Goal: Transaction & Acquisition: Subscribe to service/newsletter

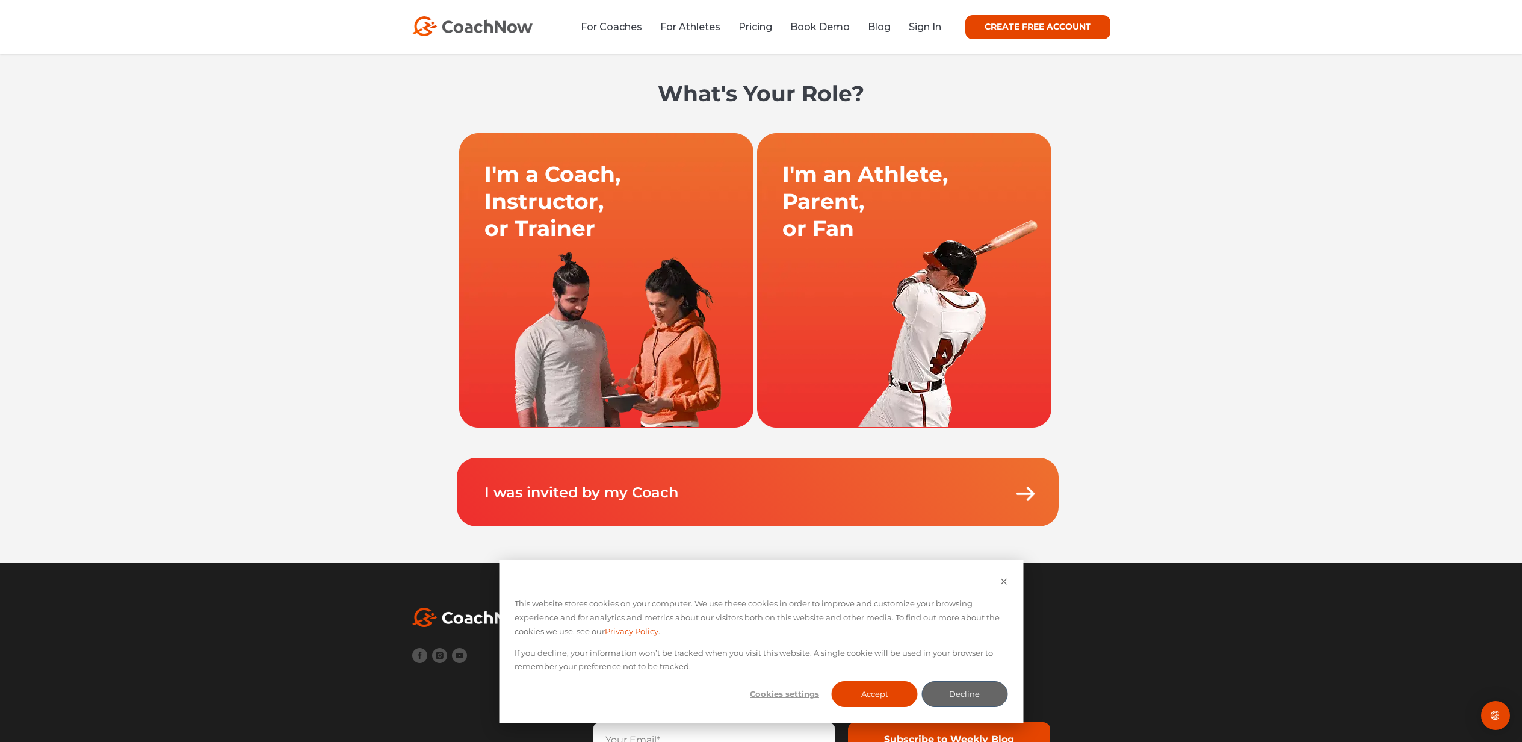
click at [873, 230] on link at bounding box center [904, 279] width 298 height 295
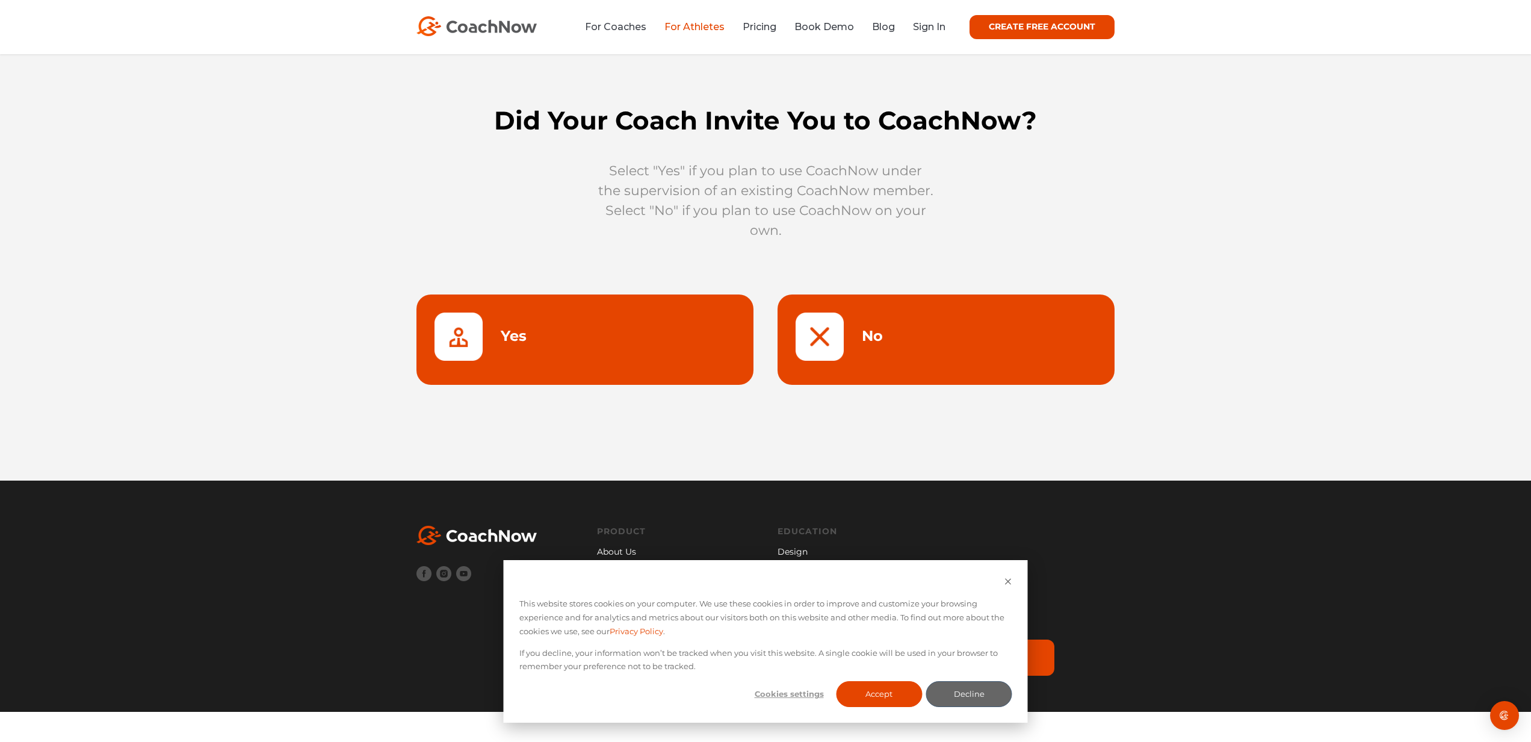
click at [572, 335] on link at bounding box center [585, 339] width 337 height 90
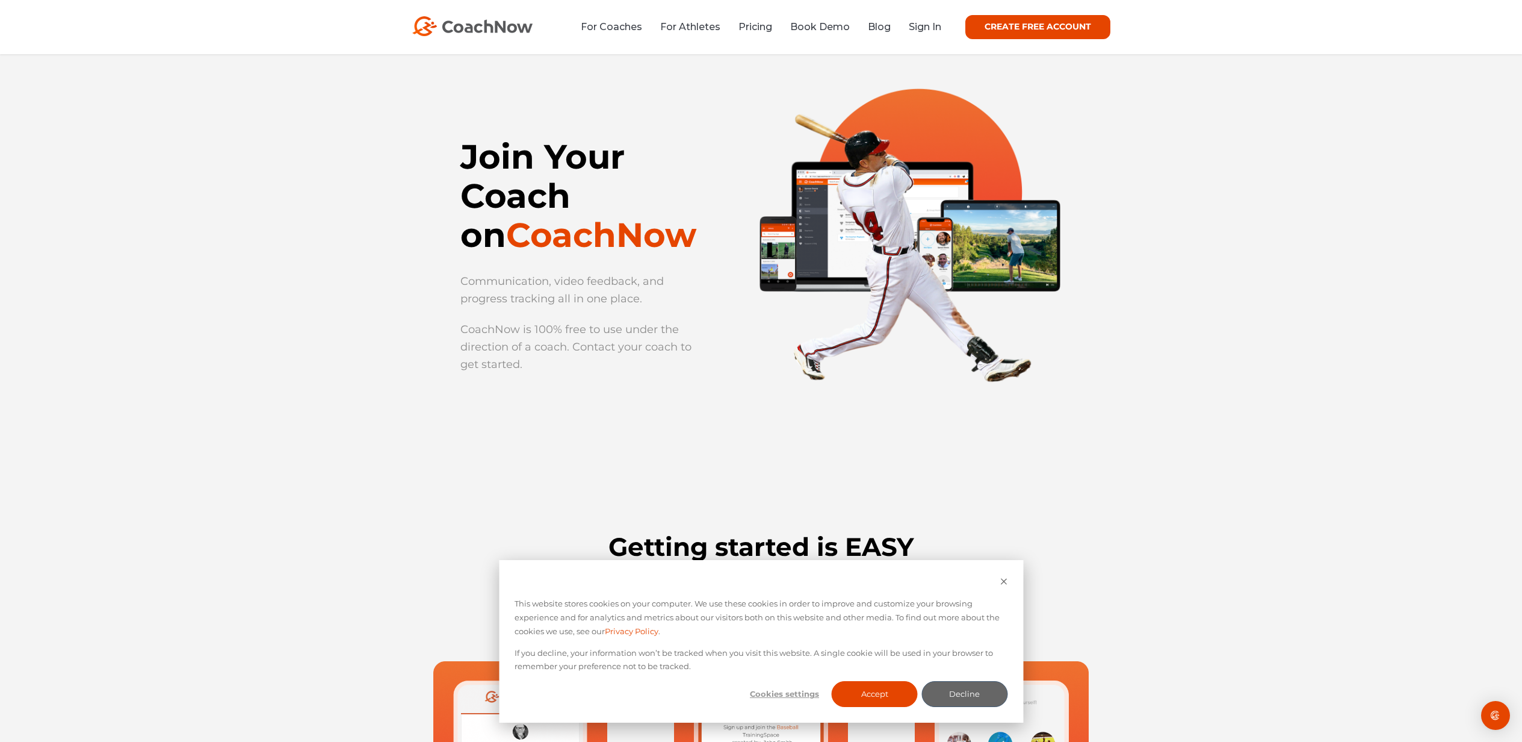
scroll to position [98, 0]
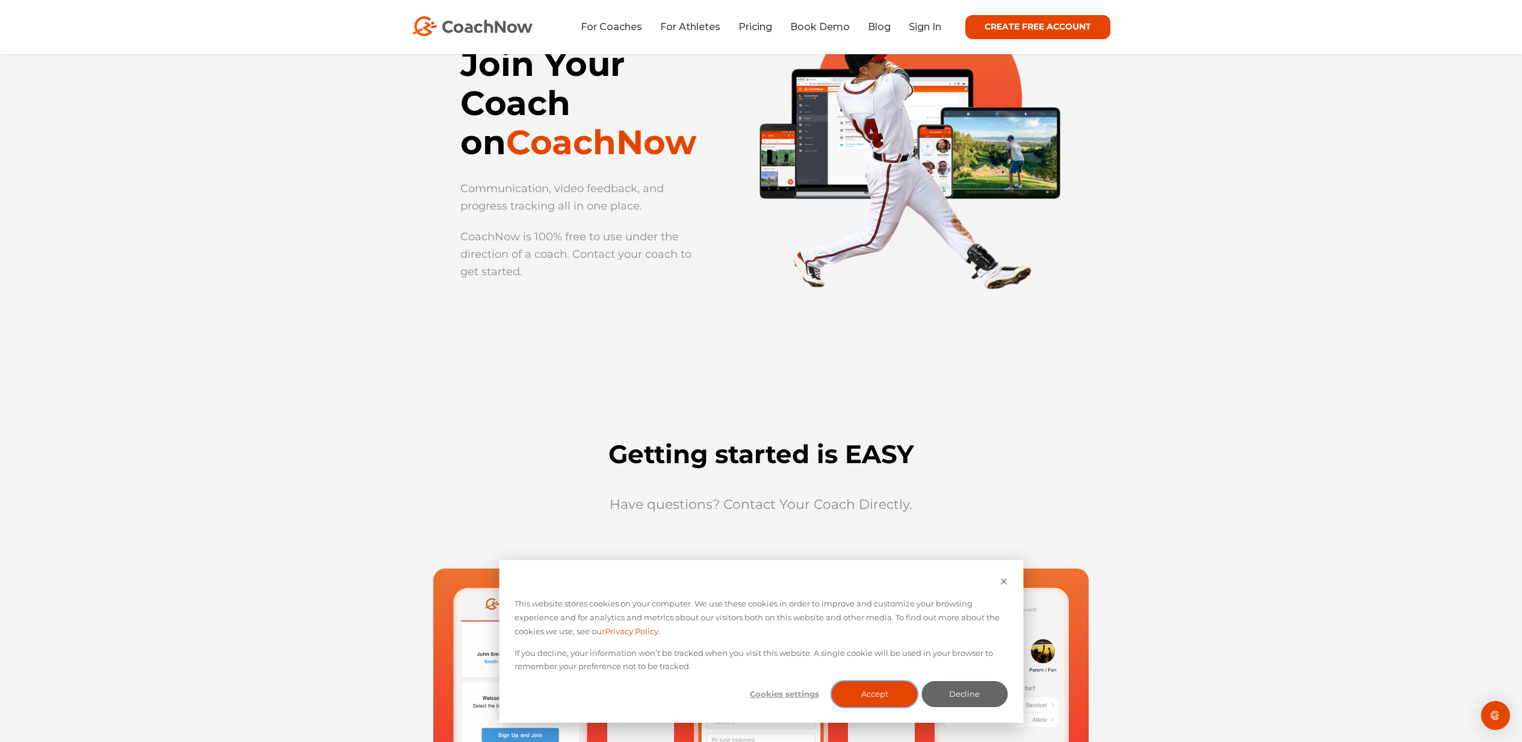
click at [894, 695] on button "Accept" at bounding box center [875, 694] width 86 height 26
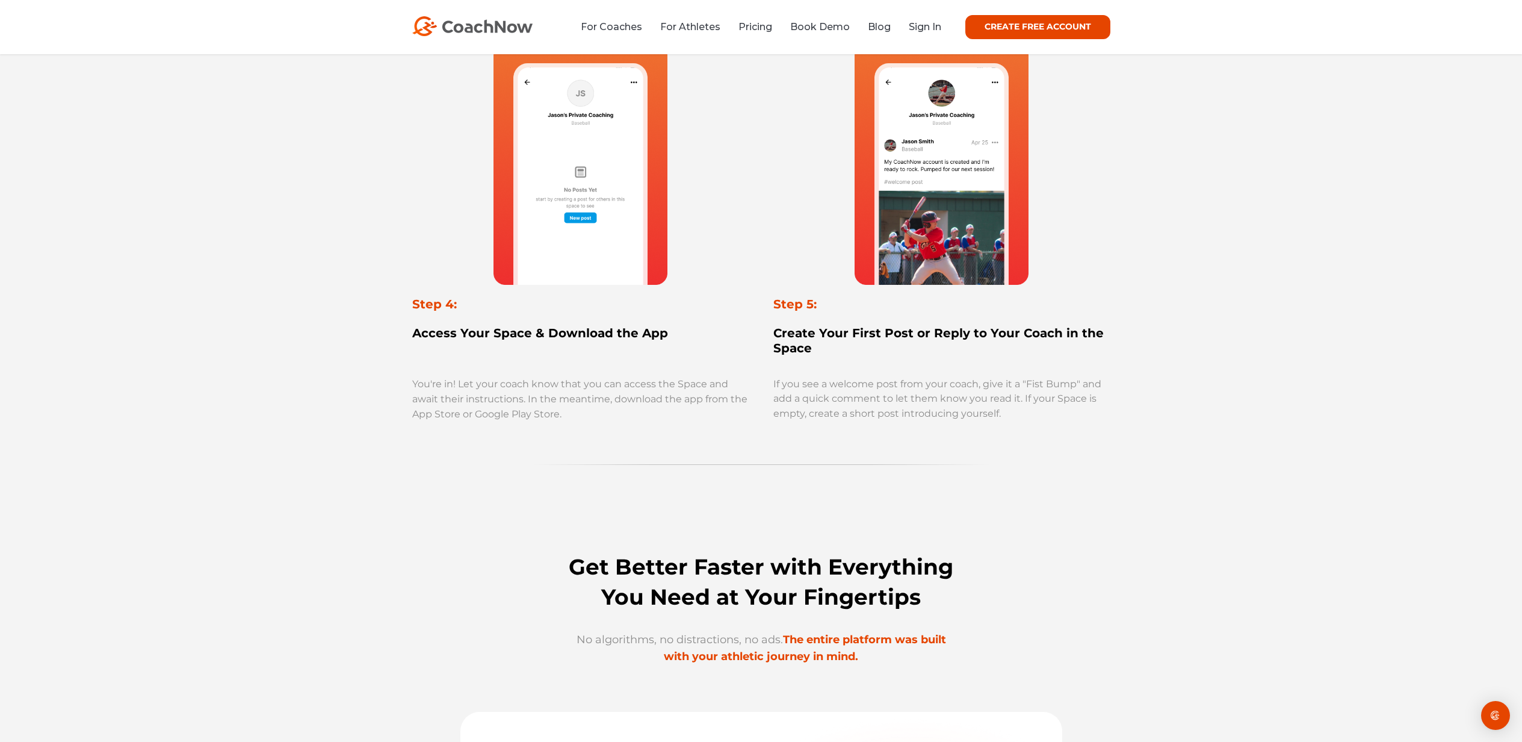
scroll to position [0, 0]
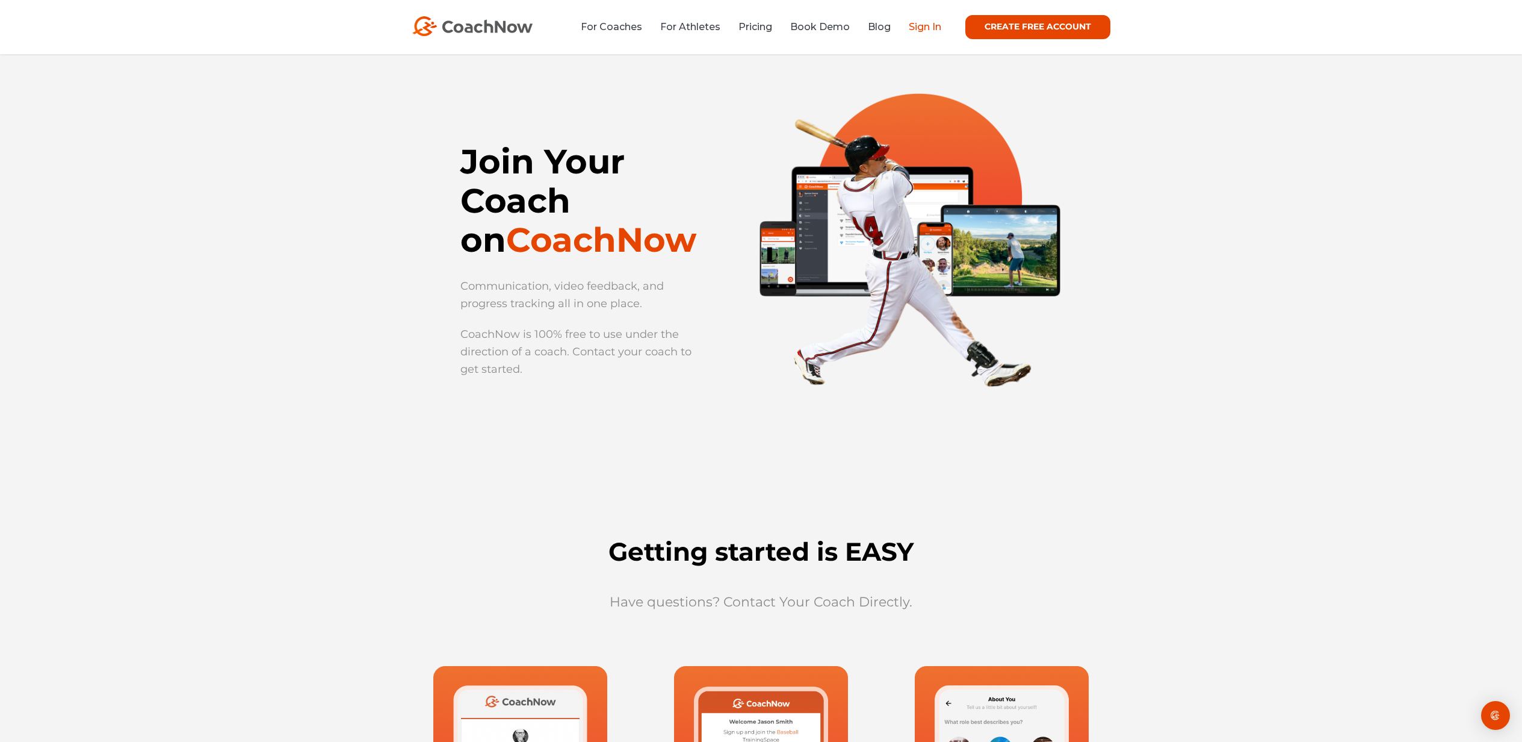
click at [921, 30] on link "Sign In" at bounding box center [925, 26] width 33 height 11
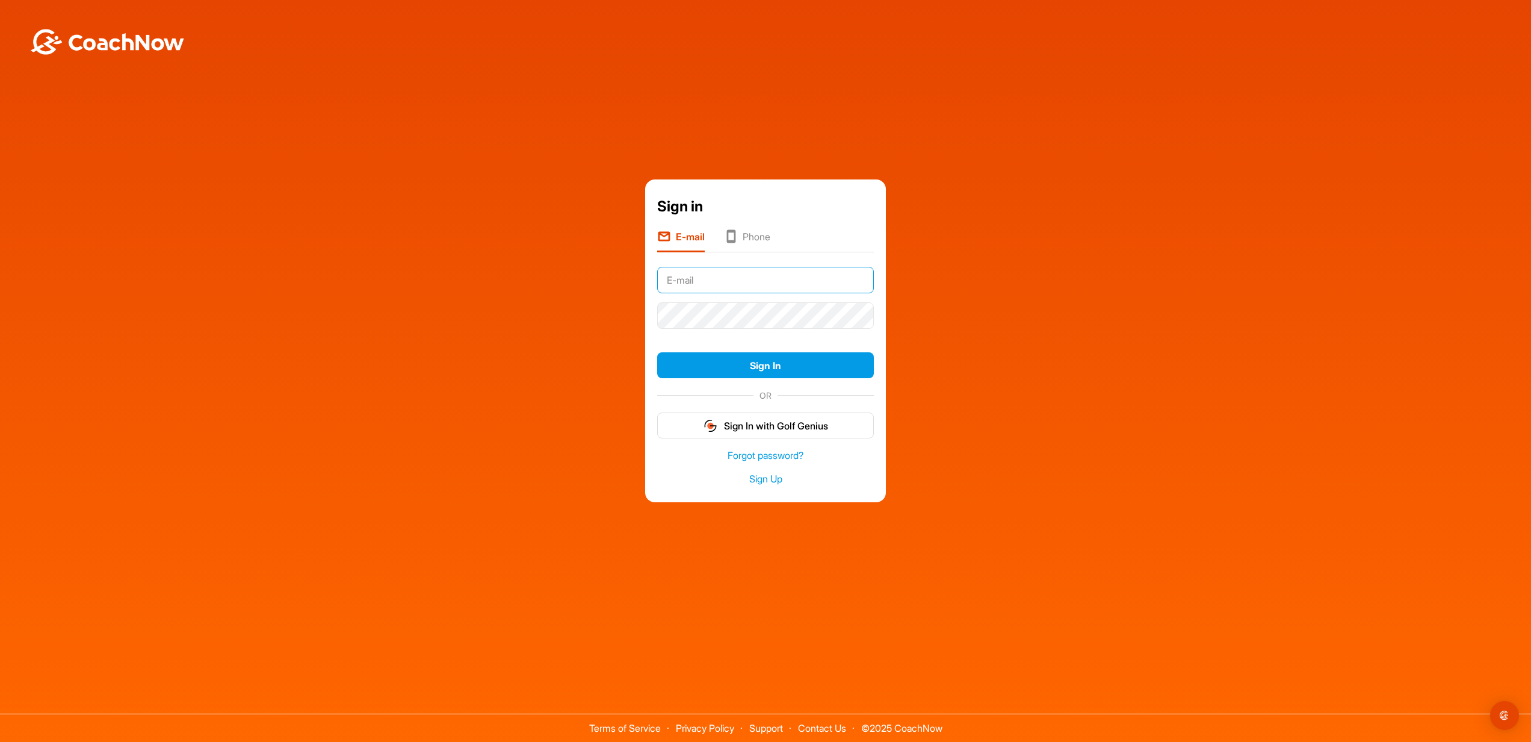
type input "peter.a.antonenko@gmail.com"
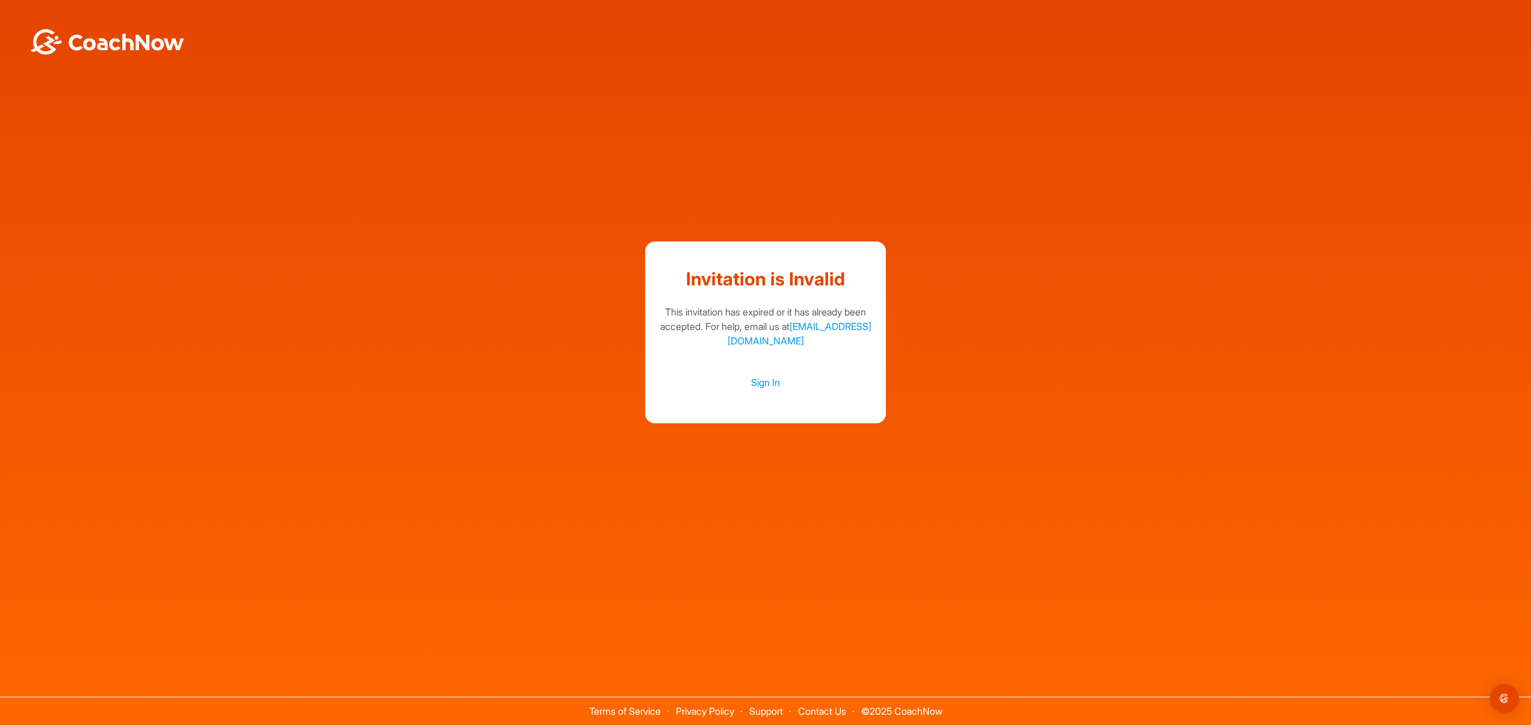
click at [1054, 391] on div "Invitation is Invalid This invitation has expired or it has already been accept…" at bounding box center [765, 332] width 1519 height 182
